Goal: Task Accomplishment & Management: Manage account settings

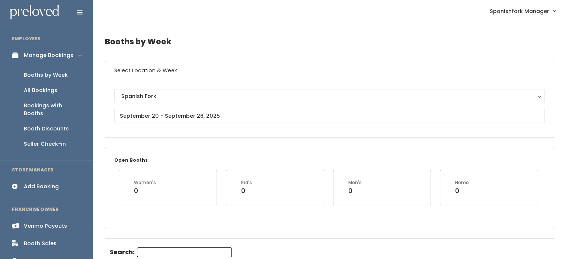
click at [52, 125] on div "Booth Discounts" at bounding box center [46, 129] width 45 height 8
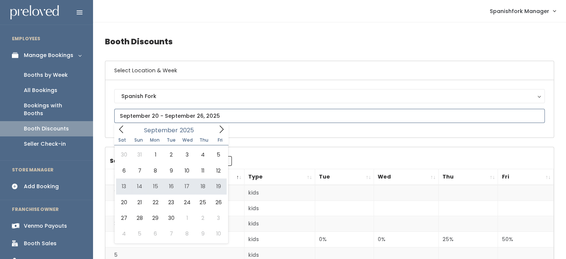
type input "September 13 to September 19"
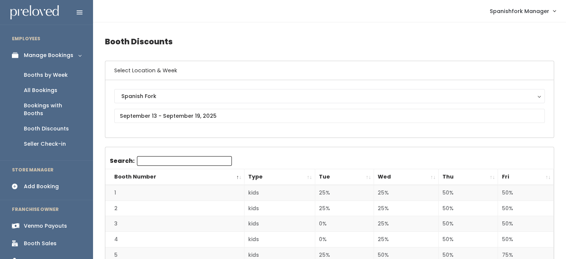
click at [465, 180] on th "Thu" at bounding box center [468, 177] width 60 height 16
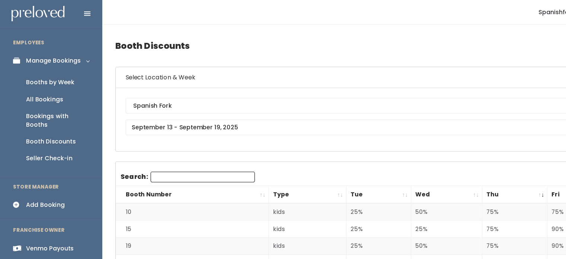
click at [47, 72] on div "Booths by Week" at bounding box center [46, 75] width 44 height 8
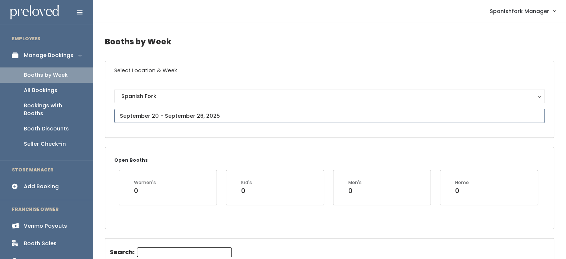
click at [201, 117] on input "text" at bounding box center [329, 116] width 431 height 14
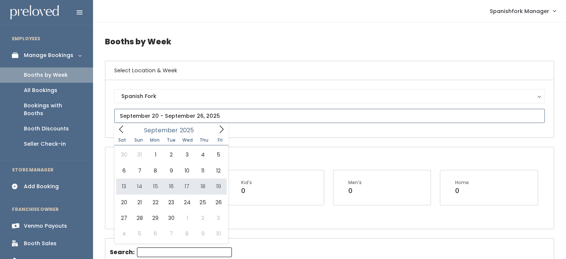
type input "[DATE] to [DATE]"
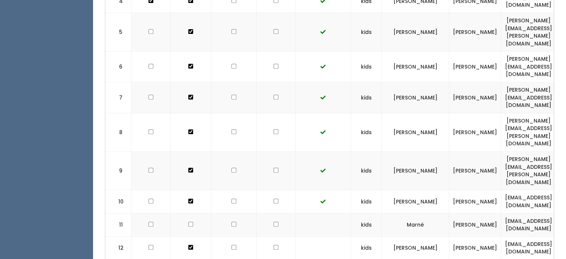
scroll to position [376, 0]
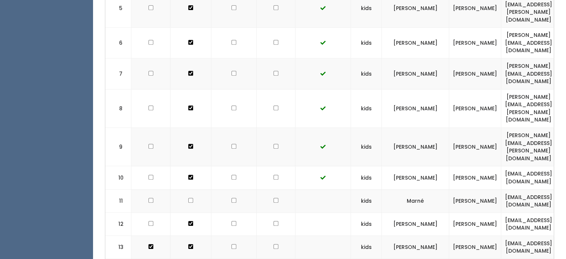
click at [274, 198] on input "checkbox" at bounding box center [276, 200] width 5 height 5
checkbox input "true"
click at [274, 221] on input "checkbox" at bounding box center [276, 223] width 5 height 5
checkbox input "true"
click at [274, 244] on input "checkbox" at bounding box center [276, 246] width 5 height 5
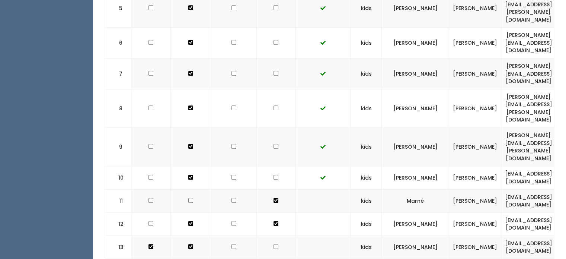
checkbox input "true"
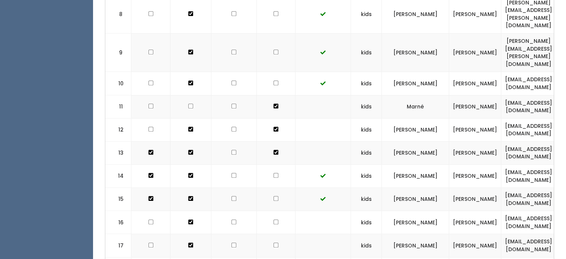
scroll to position [497, 0]
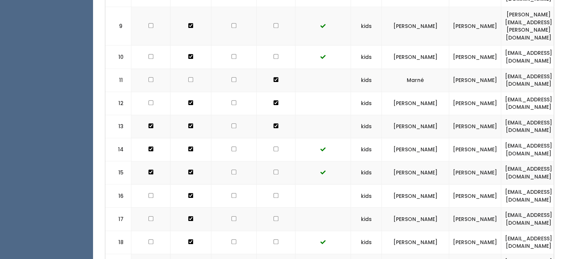
click at [274, 193] on input "checkbox" at bounding box center [276, 195] width 5 height 5
checkbox input "true"
click at [274, 216] on input "checkbox" at bounding box center [276, 218] width 5 height 5
checkbox input "true"
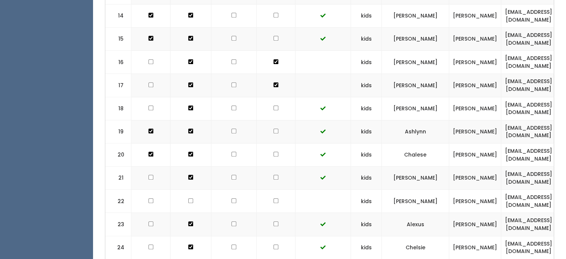
scroll to position [635, 0]
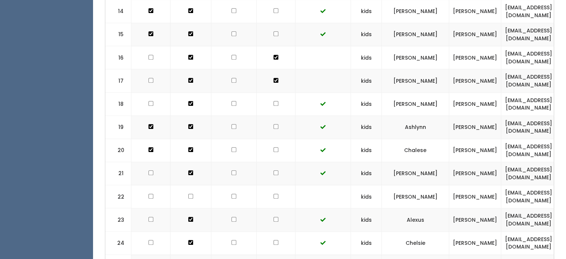
click at [274, 194] on input "checkbox" at bounding box center [276, 196] width 5 height 5
checkbox input "true"
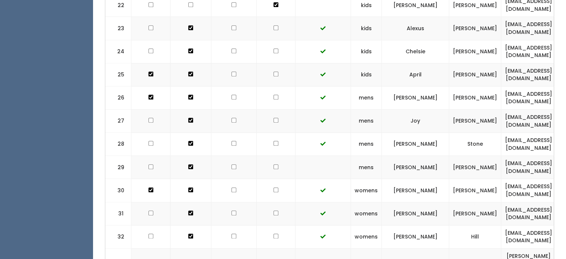
scroll to position [828, 0]
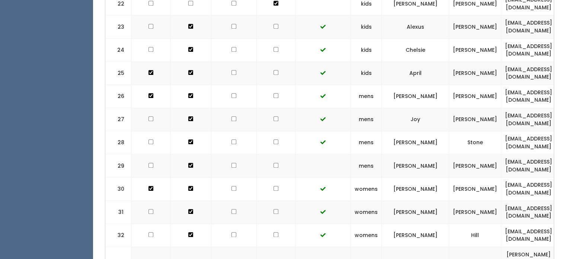
click at [274, 163] on input "checkbox" at bounding box center [276, 165] width 5 height 5
checkbox input "true"
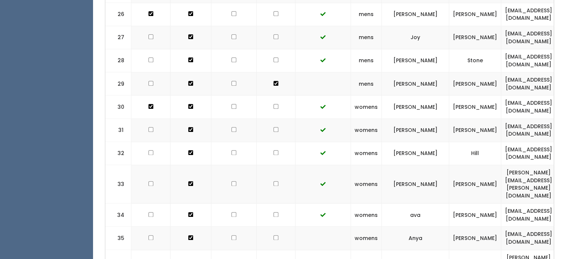
scroll to position [938, 0]
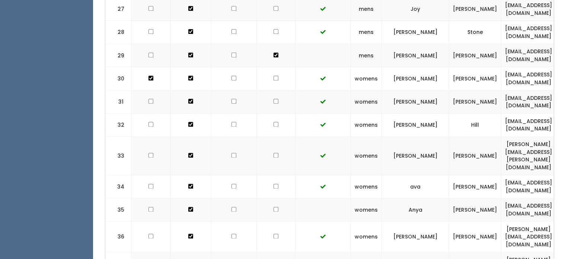
click at [274, 207] on input "checkbox" at bounding box center [276, 209] width 5 height 5
checkbox input "true"
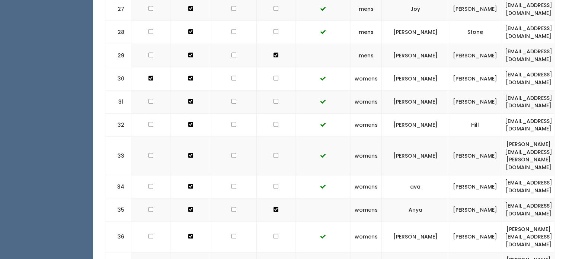
checkbox input "true"
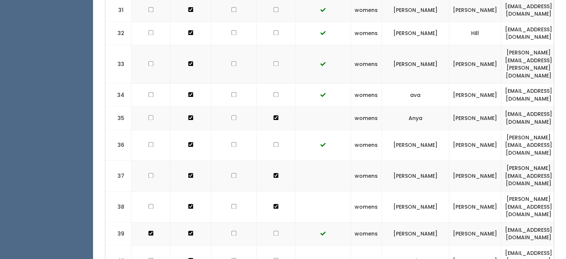
scroll to position [1036, 0]
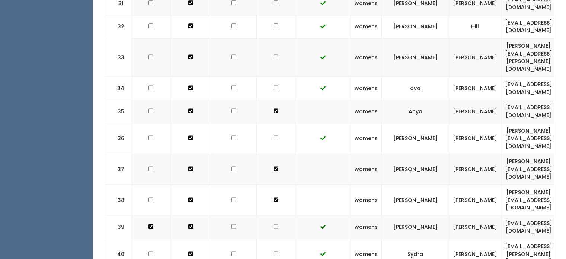
checkbox input "true"
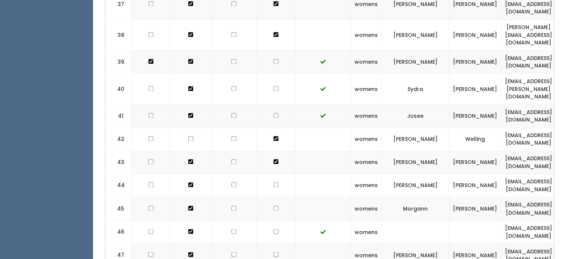
scroll to position [1201, 0]
click at [267, 173] on td at bounding box center [276, 184] width 39 height 23
click at [274, 182] on input "checkbox" at bounding box center [276, 184] width 5 height 5
checkbox input "true"
click at [274, 205] on input "checkbox" at bounding box center [276, 207] width 5 height 5
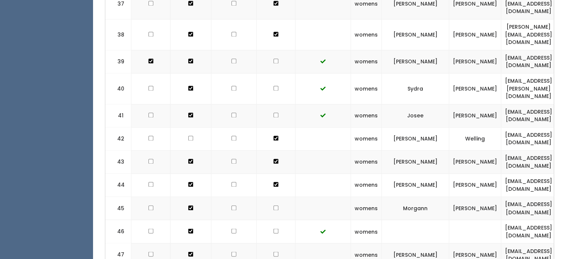
checkbox input "true"
click at [274, 251] on input "checkbox" at bounding box center [276, 253] width 5 height 5
checkbox input "true"
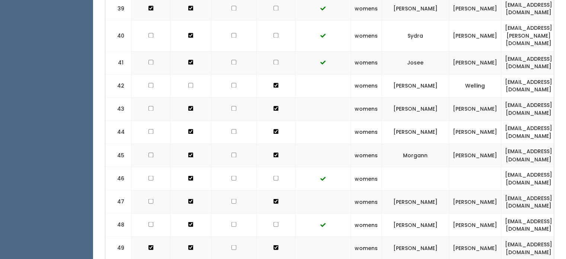
scroll to position [1255, 0]
checkbox input "true"
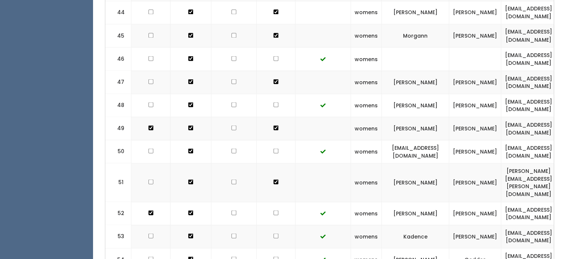
scroll to position [1384, 0]
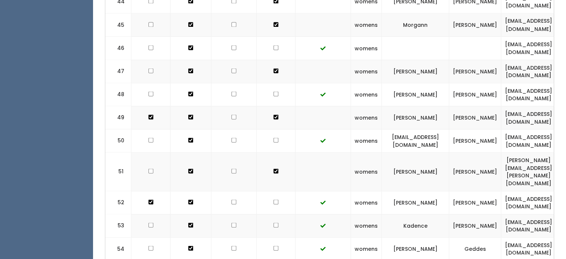
checkbox input "true"
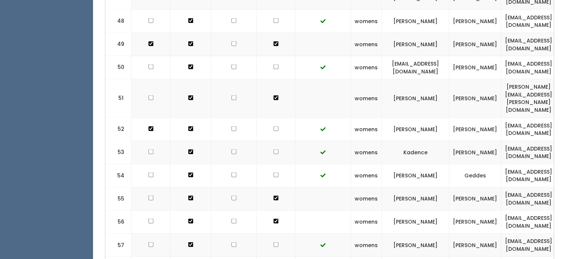
scroll to position [1460, 0]
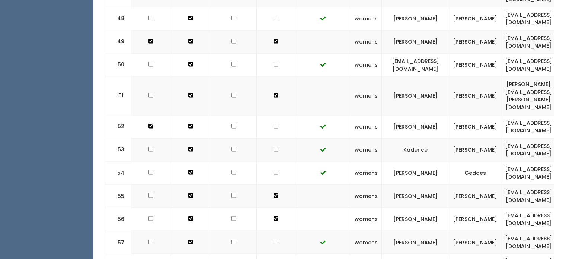
checkbox input "true"
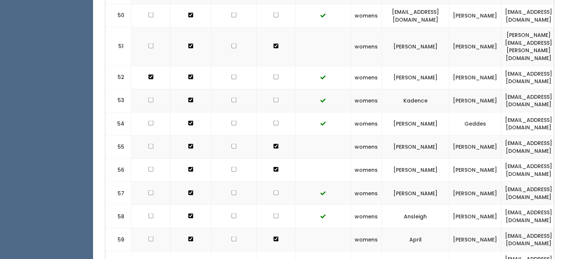
scroll to position [1515, 0]
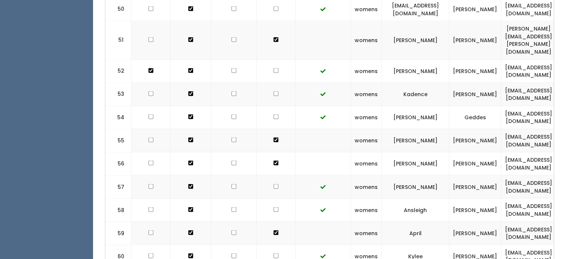
checkbox input "true"
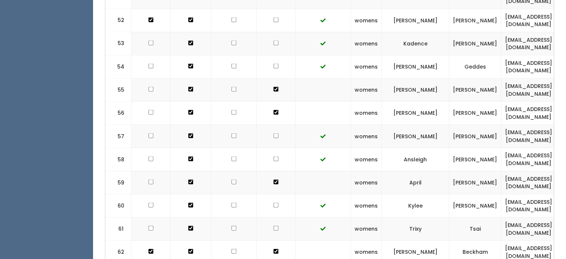
scroll to position [1576, 0]
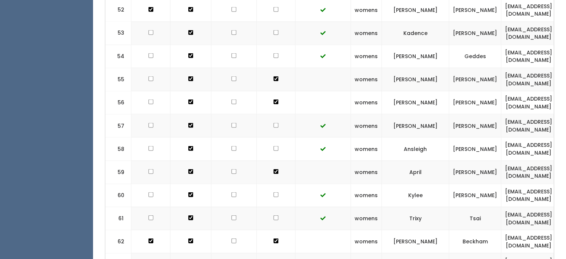
checkbox input "true"
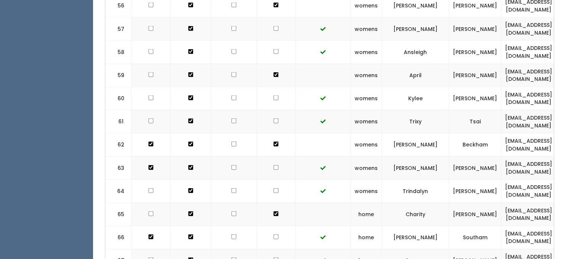
scroll to position [1674, 0]
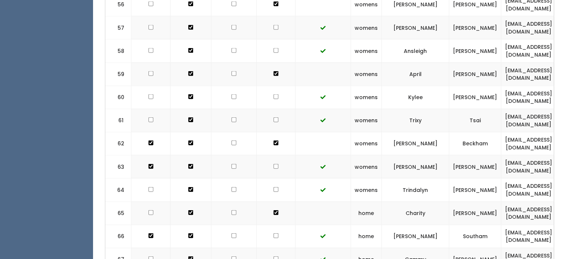
checkbox input "true"
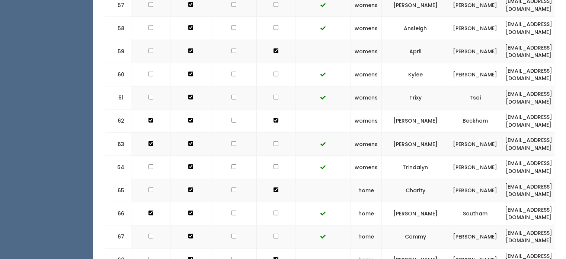
scroll to position [1698, 0]
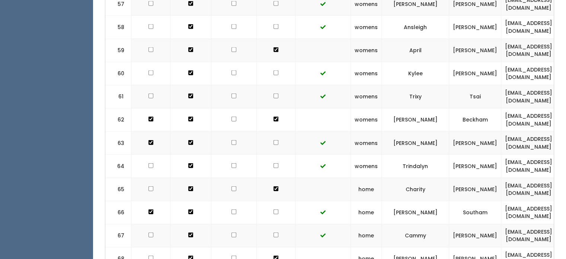
checkbox input "true"
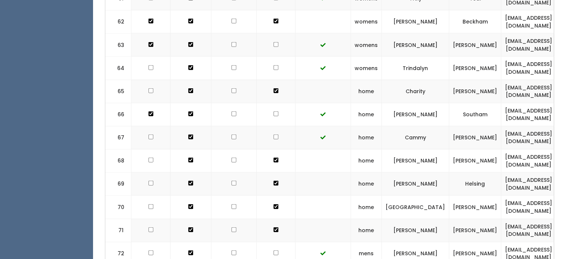
checkbox input "true"
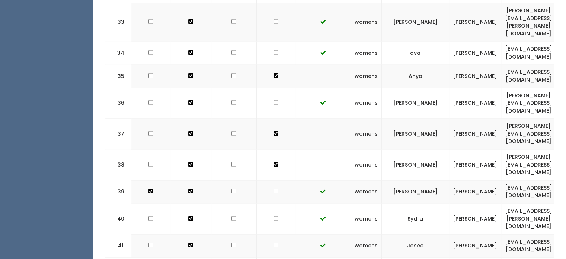
scroll to position [1022, 0]
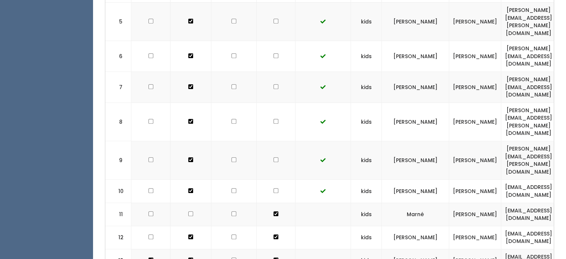
scroll to position [474, 0]
